Goal: Information Seeking & Learning: Compare options

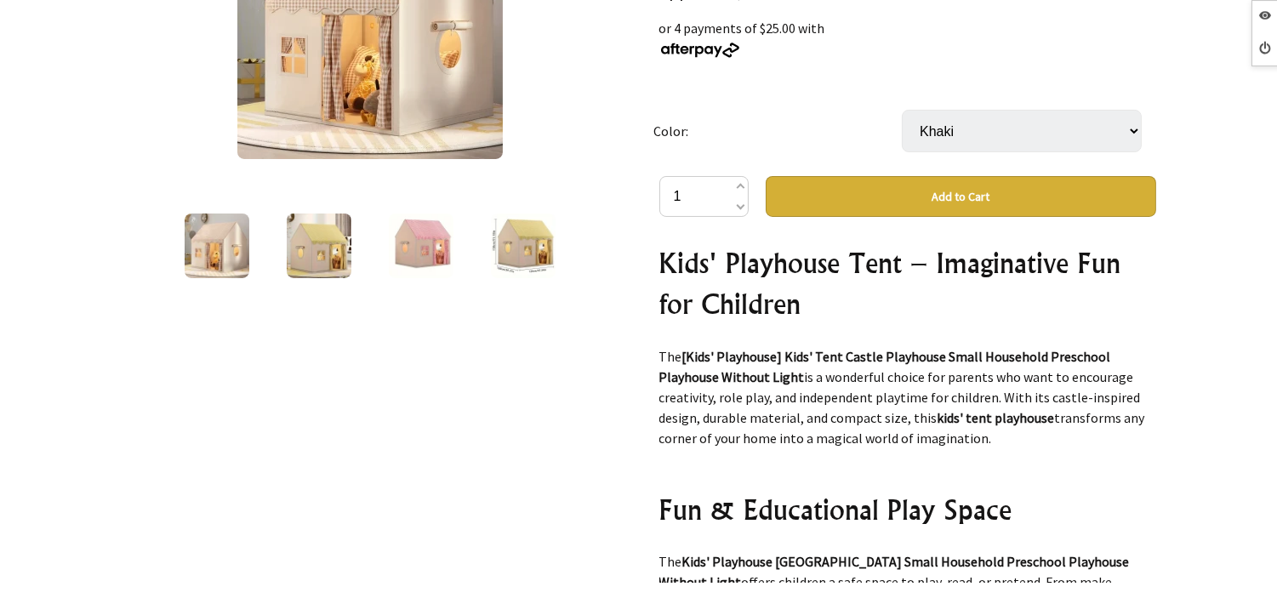
scroll to position [189, 0]
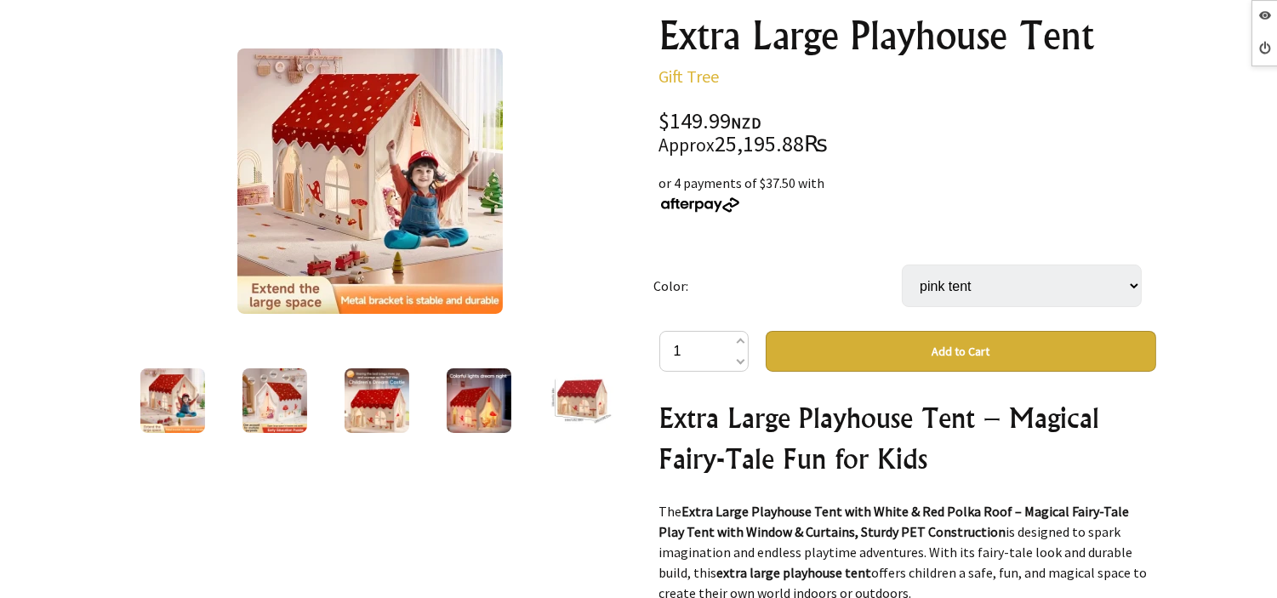
scroll to position [378, 0]
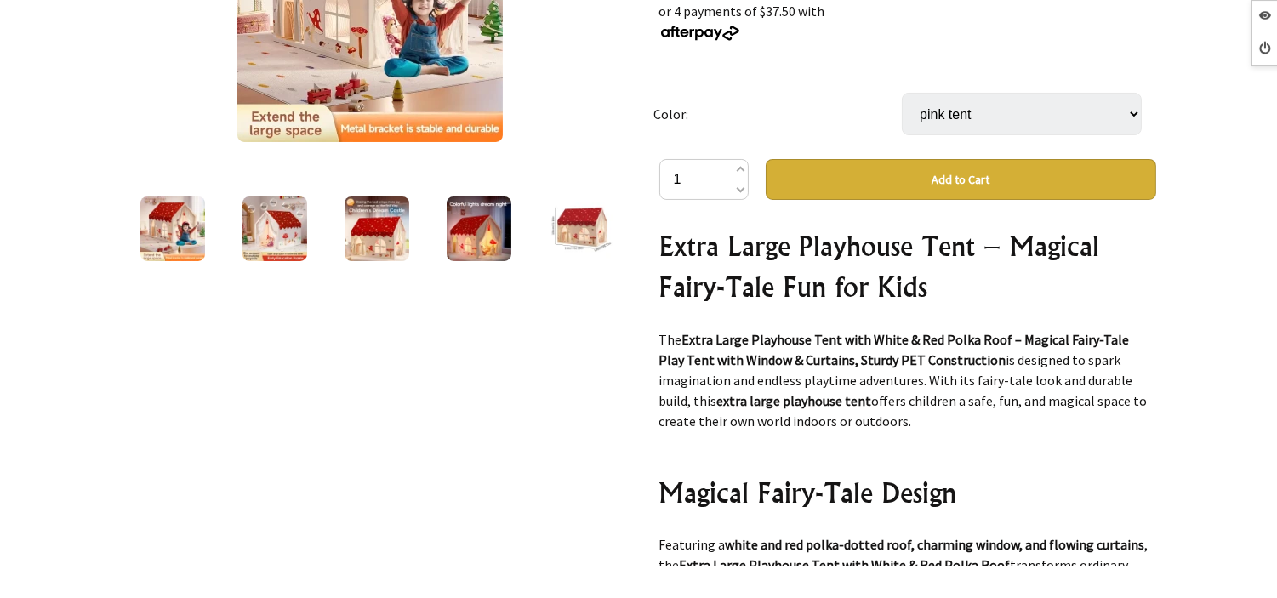
click at [595, 244] on img at bounding box center [581, 229] width 65 height 65
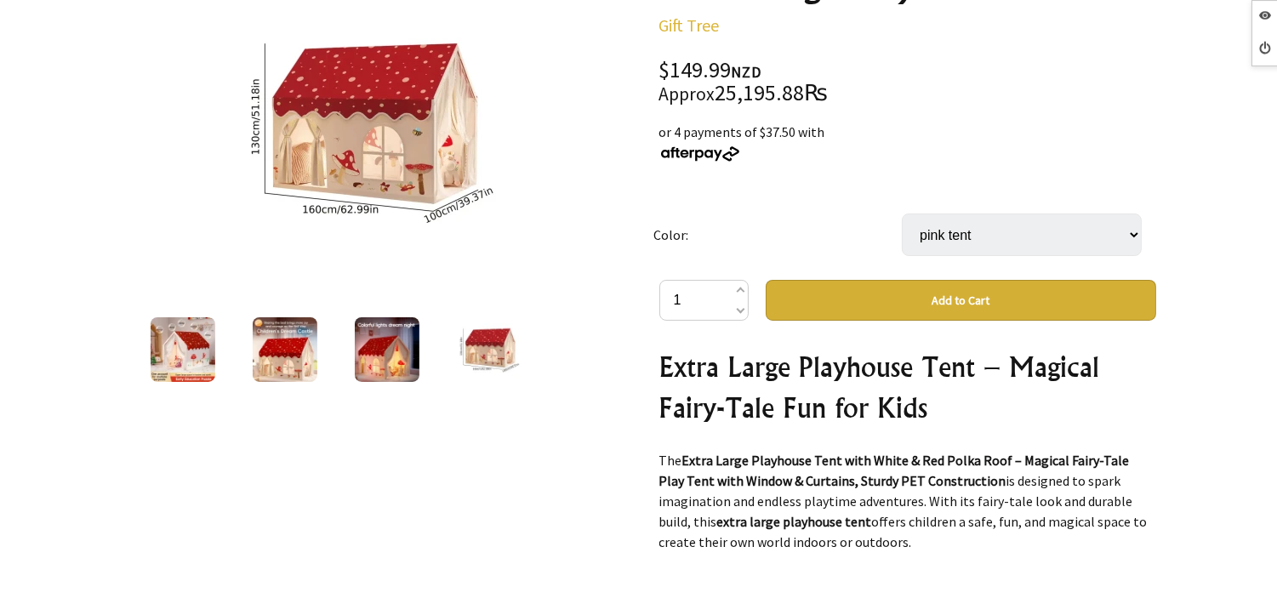
scroll to position [94, 0]
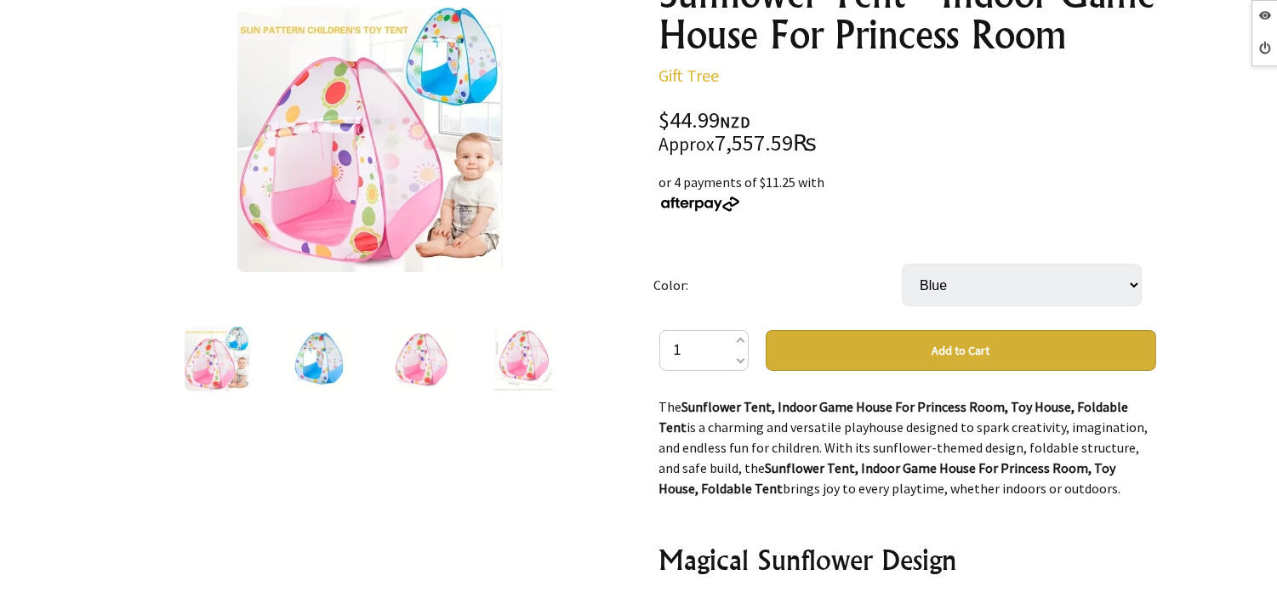
scroll to position [94, 0]
